Goal: Submit feedback/report problem

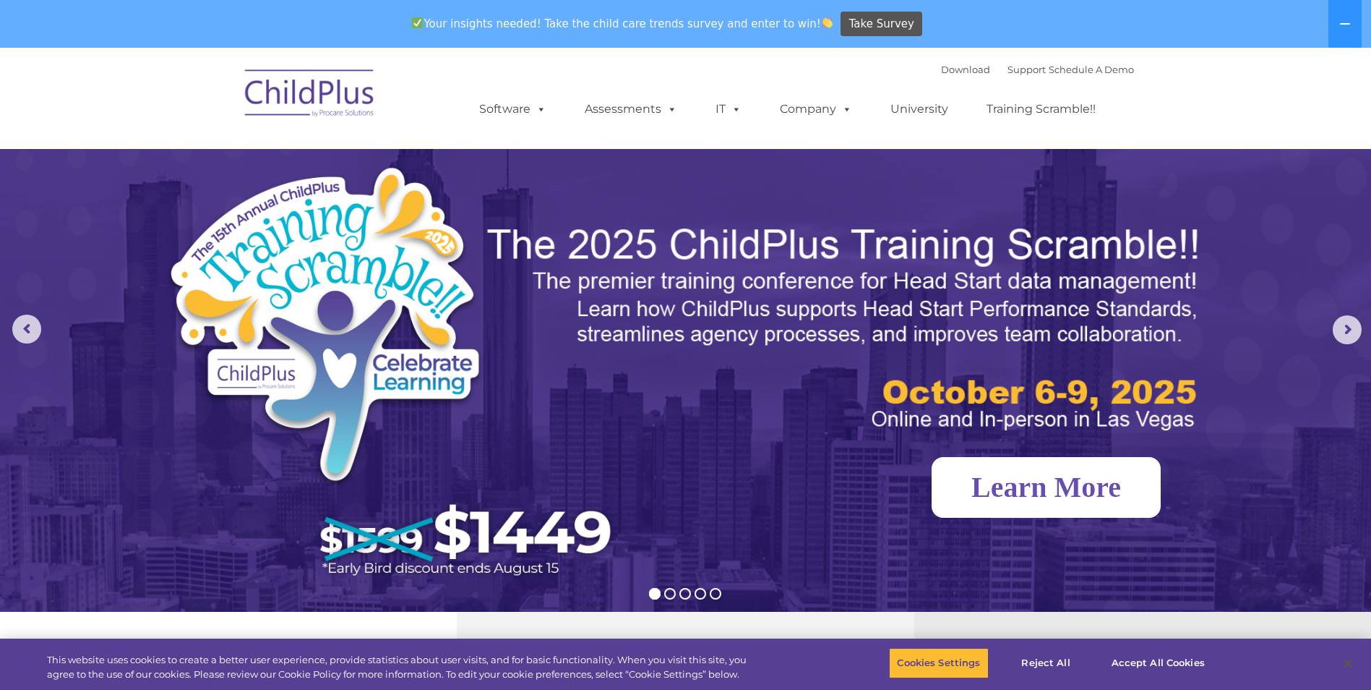
select select "MEDIUM"
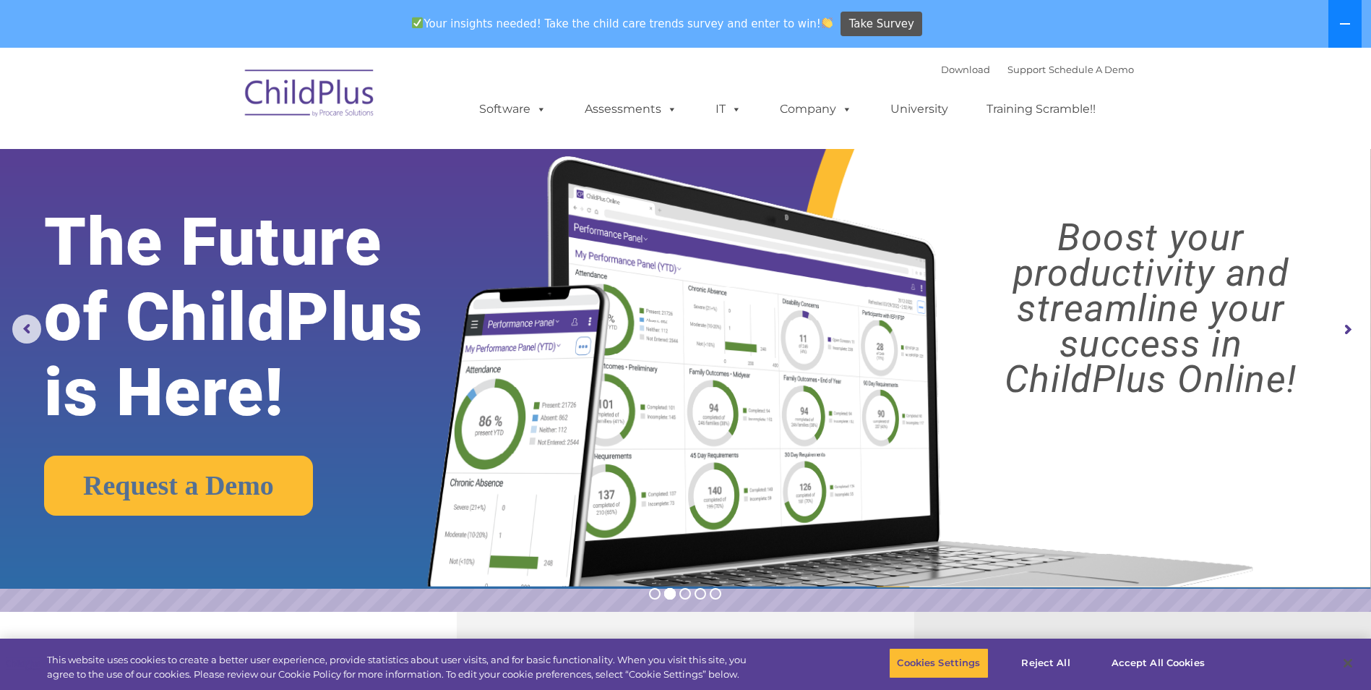
click at [1339, 27] on button at bounding box center [1345, 24] width 33 height 48
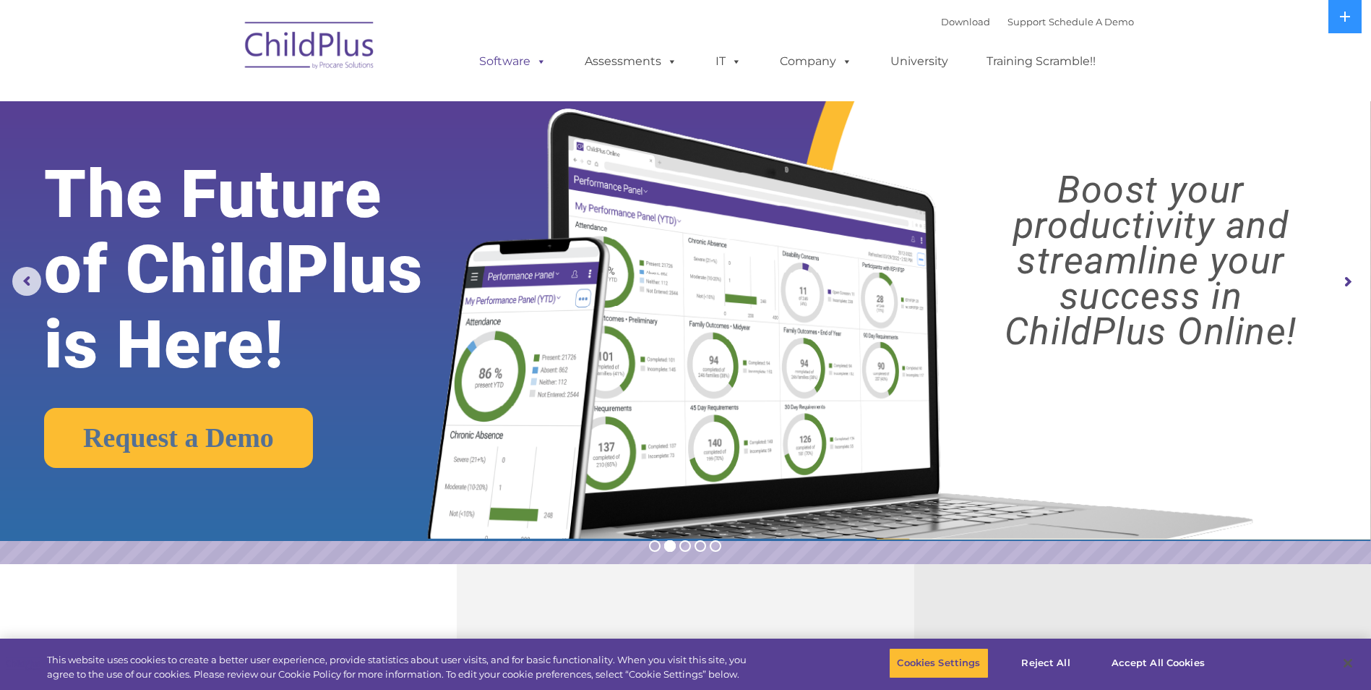
click at [534, 59] on span at bounding box center [539, 61] width 16 height 14
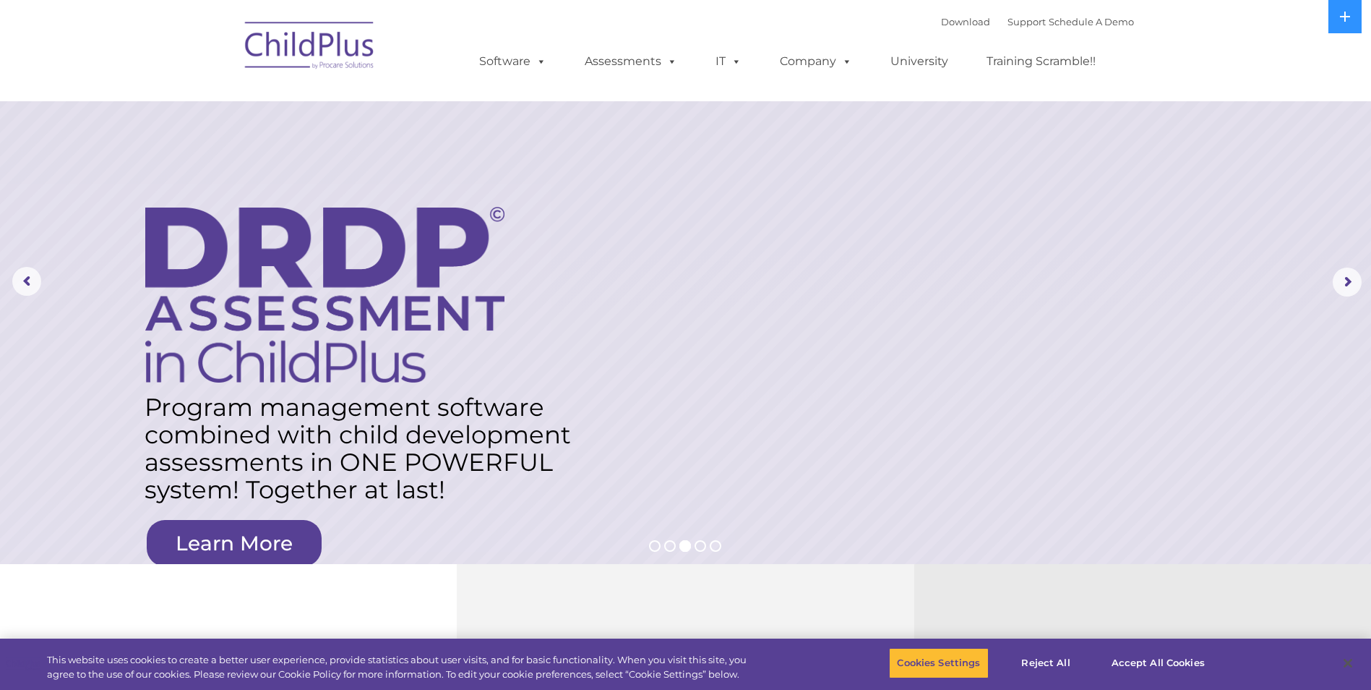
drag, startPoint x: 239, startPoint y: 65, endPoint x: 456, endPoint y: 5, distance: 225.7
click at [239, 65] on img at bounding box center [310, 48] width 145 height 72
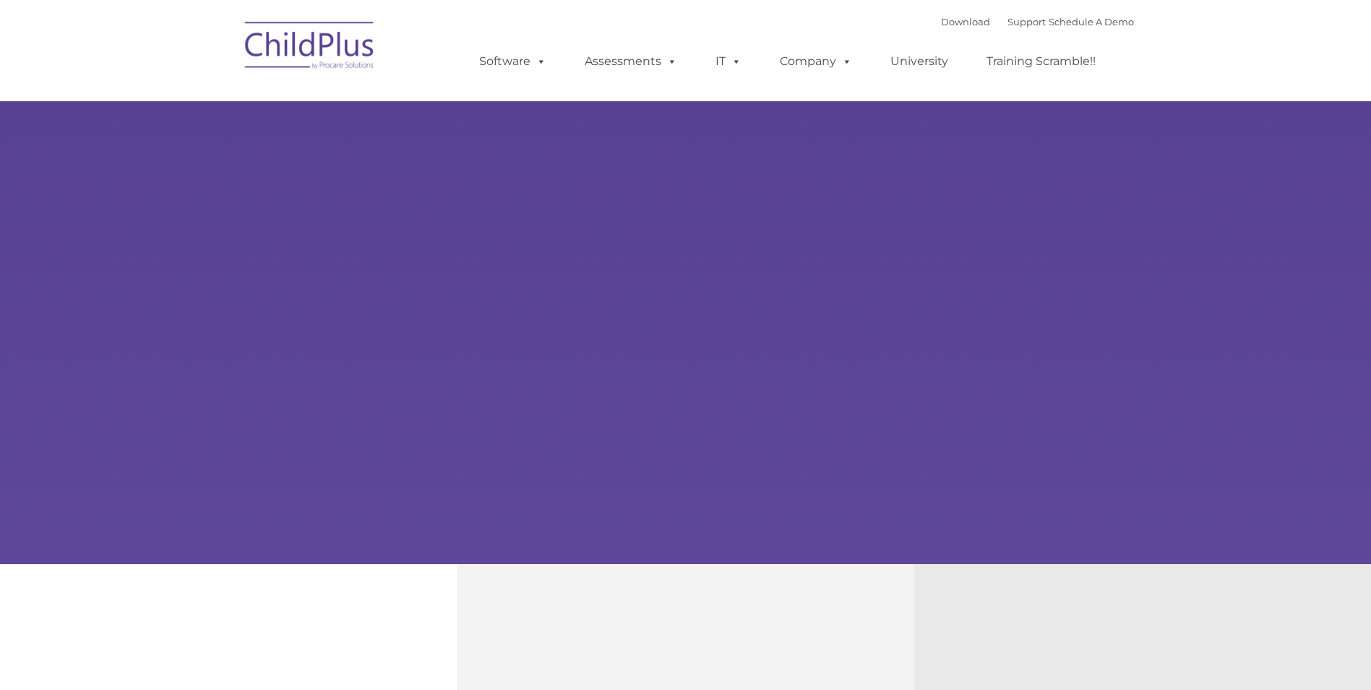
type input ""
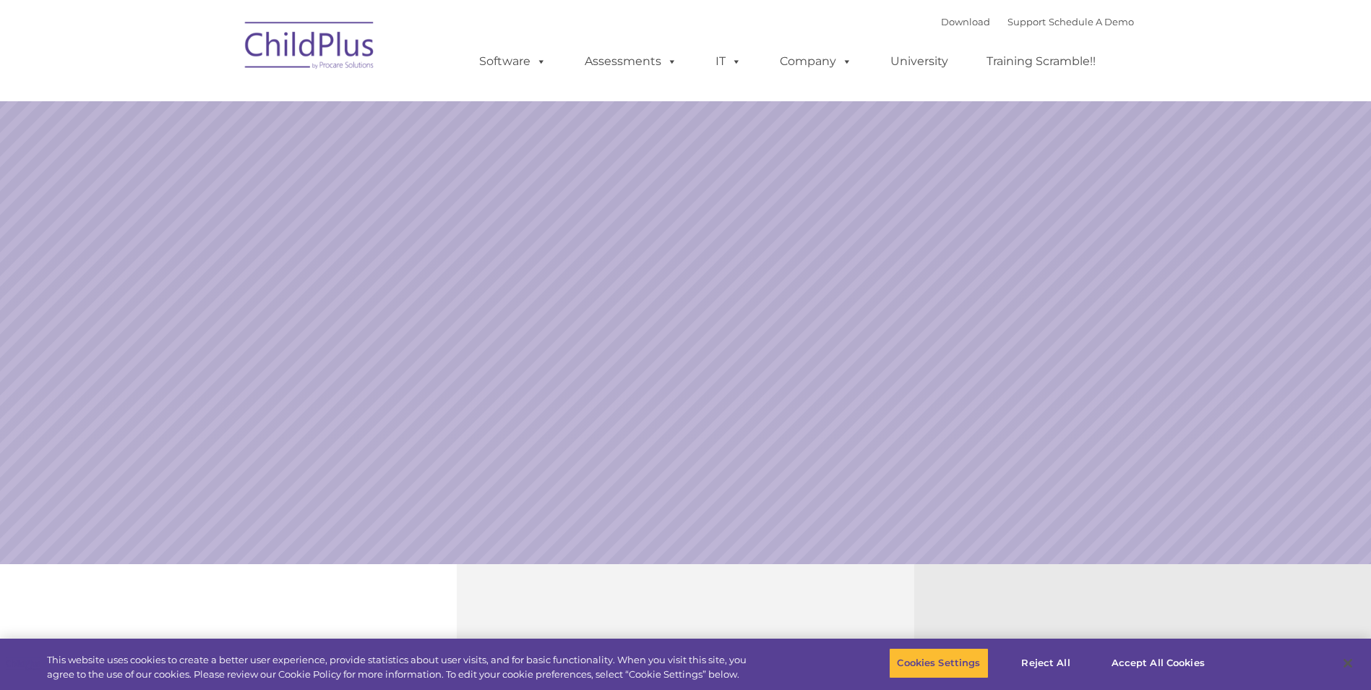
select select "MEDIUM"
